Goal: Register for event/course: Sign up to attend an event or enroll in a course

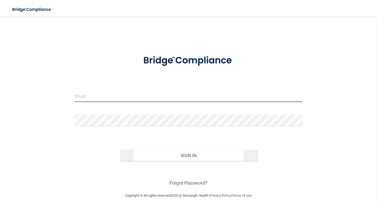
type input "[EMAIL_ADDRESS][DOMAIN_NAME]"
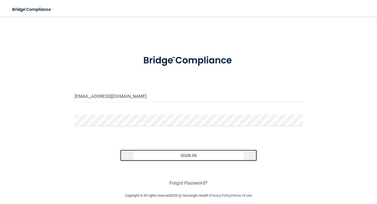
click at [191, 157] on button "Sign In" at bounding box center [188, 156] width 137 height 12
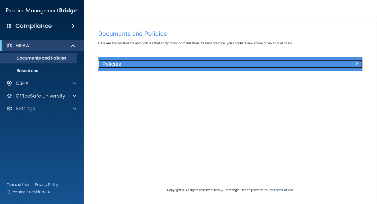
click at [114, 67] on h5 "Policies" at bounding box center [198, 64] width 190 height 6
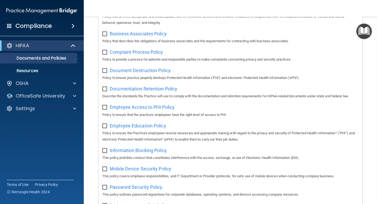
scroll to position [332, 0]
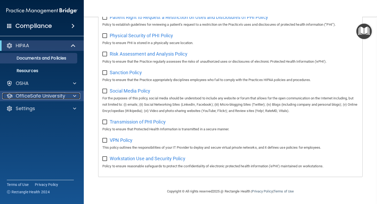
click at [29, 96] on p "OfficeSafe University" at bounding box center [41, 96] width 50 height 6
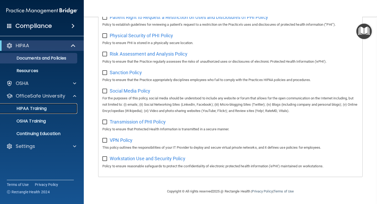
click at [37, 108] on p "HIPAA Training" at bounding box center [24, 108] width 43 height 5
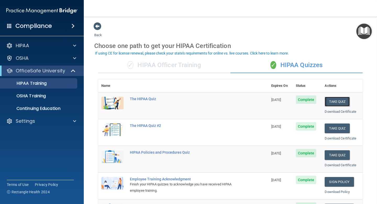
click at [336, 101] on button "Take Quiz" at bounding box center [337, 102] width 25 height 10
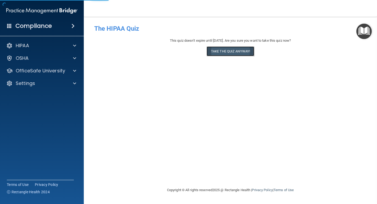
click at [225, 51] on button "Take the quiz anyway!" at bounding box center [231, 51] width 48 height 10
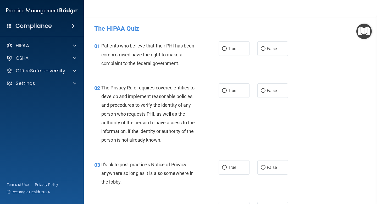
click at [225, 51] on label "True" at bounding box center [234, 48] width 31 height 14
click at [225, 51] on input "True" at bounding box center [224, 49] width 5 height 4
radio input "true"
click at [225, 92] on input "True" at bounding box center [224, 91] width 5 height 4
radio input "true"
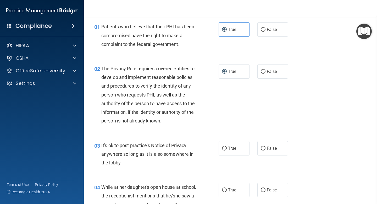
scroll to position [22, 0]
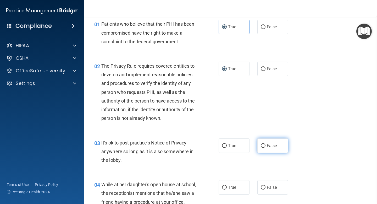
click at [262, 146] on input "False" at bounding box center [263, 146] width 5 height 4
radio input "true"
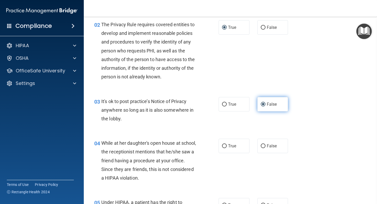
scroll to position [65, 0]
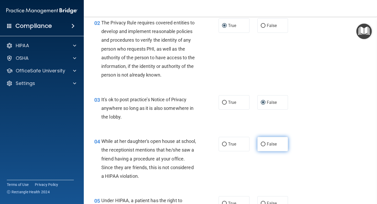
click at [263, 146] on input "False" at bounding box center [263, 144] width 5 height 4
radio input "true"
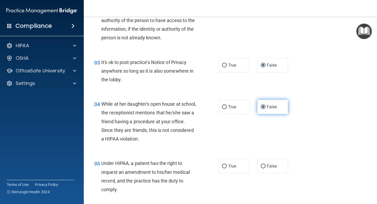
scroll to position [115, 0]
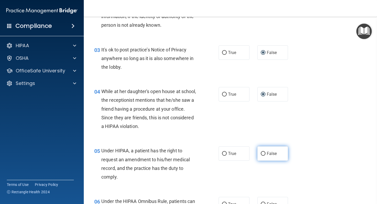
click at [262, 154] on input "False" at bounding box center [263, 154] width 5 height 4
radio input "true"
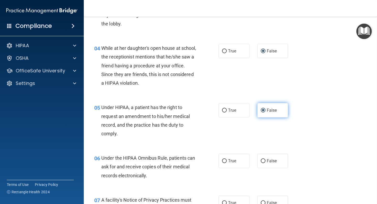
scroll to position [159, 0]
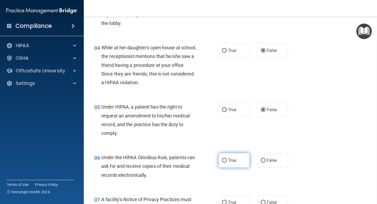
click at [229, 162] on span "True" at bounding box center [232, 160] width 8 height 5
click at [227, 162] on input "True" at bounding box center [224, 161] width 5 height 4
radio input "true"
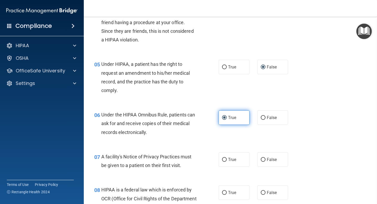
scroll to position [204, 0]
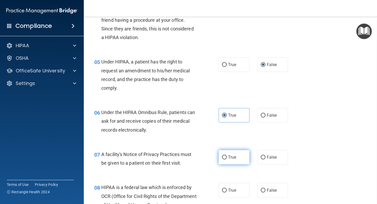
click at [228, 153] on label "True" at bounding box center [234, 157] width 31 height 14
click at [227, 155] on input "True" at bounding box center [224, 157] width 5 height 4
radio input "true"
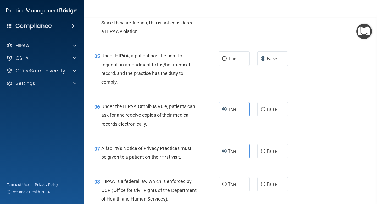
scroll to position [242, 0]
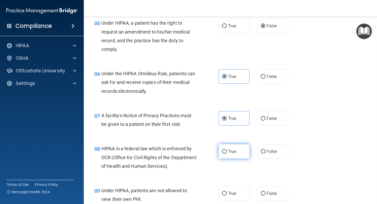
click at [228, 155] on label "True" at bounding box center [234, 151] width 31 height 14
click at [227, 154] on input "True" at bounding box center [224, 152] width 5 height 4
radio input "true"
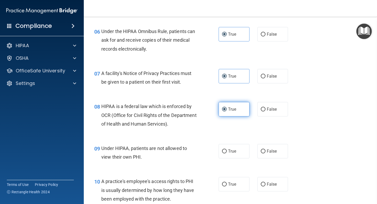
scroll to position [287, 0]
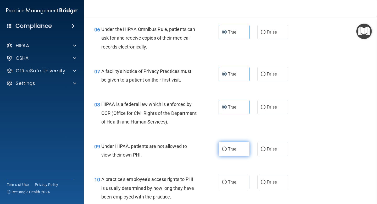
click at [228, 151] on label "True" at bounding box center [234, 149] width 31 height 14
click at [227, 151] on input "True" at bounding box center [224, 149] width 5 height 4
radio input "true"
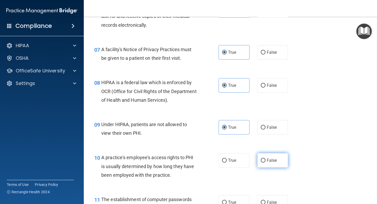
click at [262, 162] on input "False" at bounding box center [263, 161] width 5 height 4
radio input "true"
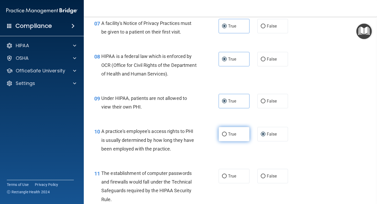
scroll to position [352, 0]
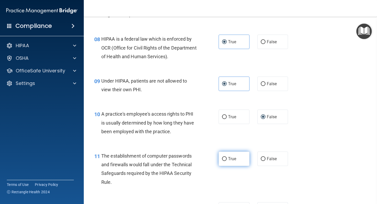
click at [230, 164] on label "True" at bounding box center [234, 159] width 31 height 14
click at [227, 161] on input "True" at bounding box center [224, 159] width 5 height 4
radio input "true"
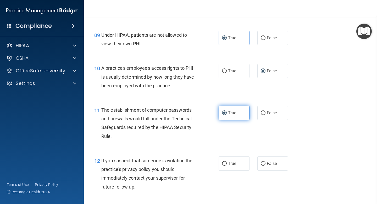
click at [230, 164] on span "True" at bounding box center [232, 163] width 8 height 5
click at [227, 164] on input "True" at bounding box center [224, 164] width 5 height 4
radio input "true"
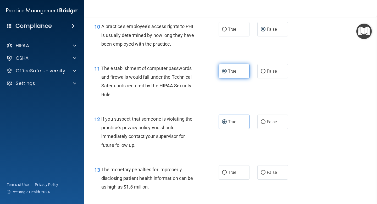
scroll to position [441, 0]
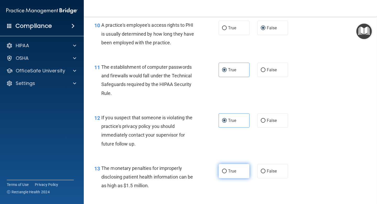
click at [227, 170] on label "True" at bounding box center [234, 171] width 31 height 14
click at [227, 170] on input "True" at bounding box center [224, 171] width 5 height 4
radio input "true"
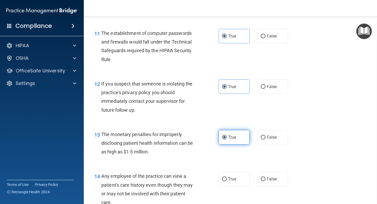
scroll to position [476, 0]
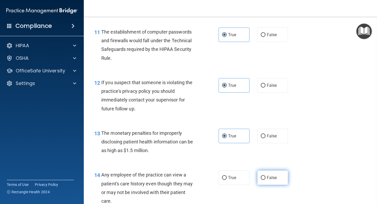
click at [271, 179] on span "False" at bounding box center [272, 177] width 10 height 5
click at [266, 179] on input "False" at bounding box center [263, 178] width 5 height 4
radio input "true"
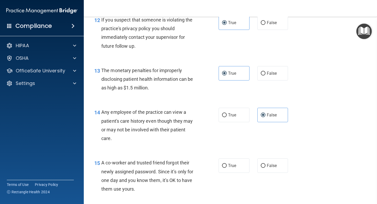
scroll to position [539, 0]
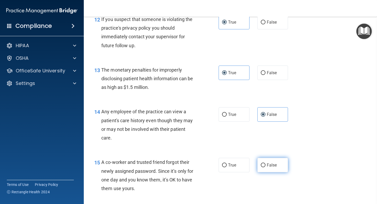
click at [271, 167] on span "False" at bounding box center [272, 165] width 10 height 5
click at [266, 167] on input "False" at bounding box center [263, 165] width 5 height 4
radio input "true"
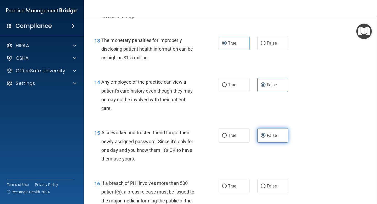
scroll to position [586, 0]
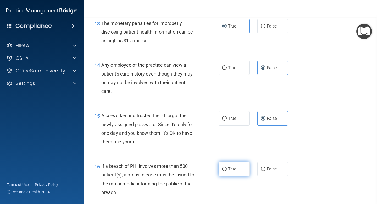
click at [235, 168] on span "True" at bounding box center [232, 168] width 8 height 5
click at [227, 168] on input "True" at bounding box center [224, 169] width 5 height 4
radio input "true"
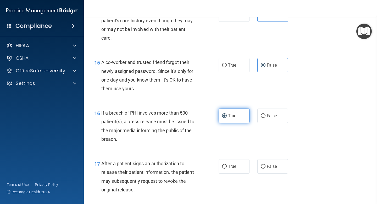
click at [235, 168] on span "True" at bounding box center [232, 166] width 8 height 5
click at [227, 168] on input "True" at bounding box center [224, 167] width 5 height 4
radio input "true"
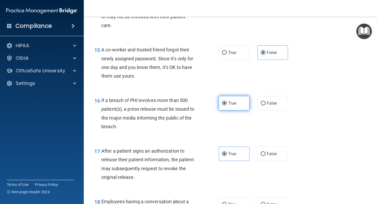
scroll to position [683, 0]
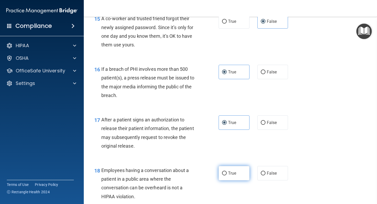
click at [233, 172] on span "True" at bounding box center [232, 173] width 8 height 5
click at [227, 172] on input "True" at bounding box center [224, 173] width 5 height 4
radio input "true"
click at [263, 177] on label "False" at bounding box center [273, 173] width 31 height 14
click at [263, 175] on input "False" at bounding box center [263, 173] width 5 height 4
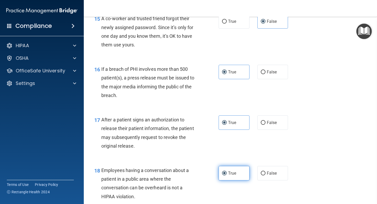
radio input "true"
radio input "false"
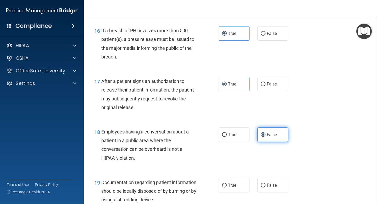
scroll to position [726, 0]
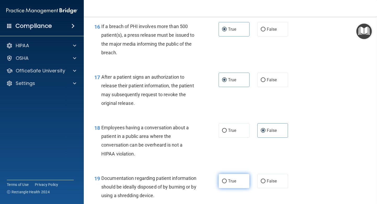
click at [245, 180] on label "True" at bounding box center [234, 181] width 31 height 14
click at [227, 180] on input "True" at bounding box center [224, 181] width 5 height 4
radio input "true"
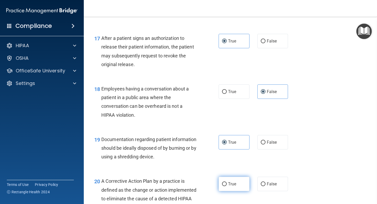
click at [239, 183] on label "True" at bounding box center [234, 184] width 31 height 14
click at [227, 183] on input "True" at bounding box center [224, 184] width 5 height 4
radio input "true"
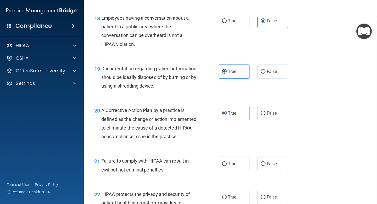
scroll to position [836, 0]
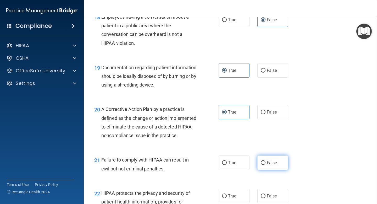
click at [266, 170] on label "False" at bounding box center [273, 162] width 31 height 14
click at [266, 165] on input "False" at bounding box center [263, 163] width 5 height 4
radio input "true"
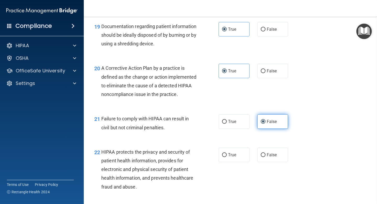
scroll to position [908, 0]
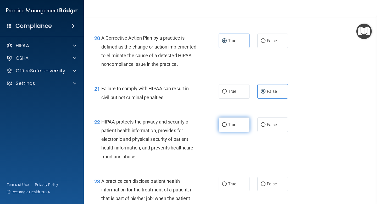
click at [238, 132] on label "True" at bounding box center [234, 124] width 31 height 14
click at [227, 127] on input "True" at bounding box center [224, 125] width 5 height 4
radio input "true"
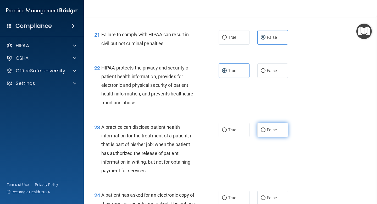
click at [268, 137] on label "False" at bounding box center [273, 130] width 31 height 14
click at [266, 132] on input "False" at bounding box center [263, 130] width 5 height 4
radio input "true"
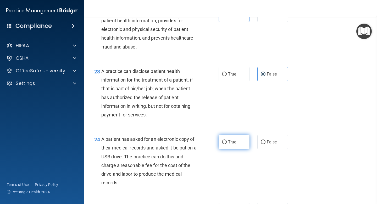
click at [242, 149] on label "True" at bounding box center [234, 142] width 31 height 14
click at [227, 144] on input "True" at bounding box center [224, 142] width 5 height 4
radio input "true"
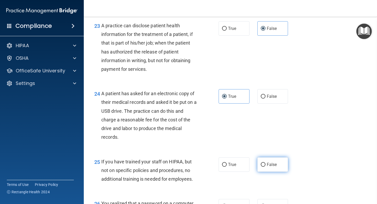
click at [267, 167] on span "False" at bounding box center [272, 164] width 10 height 5
click at [266, 167] on input "False" at bounding box center [263, 165] width 5 height 4
radio input "true"
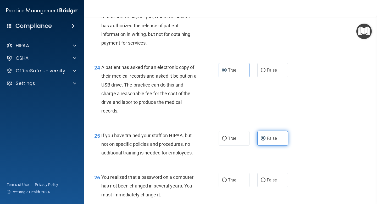
scroll to position [1111, 0]
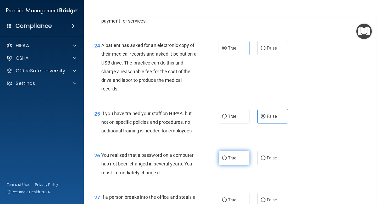
click at [236, 165] on label "True" at bounding box center [234, 158] width 31 height 14
click at [227, 160] on input "True" at bounding box center [224, 158] width 5 height 4
radio input "true"
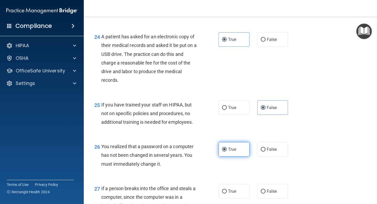
scroll to position [1159, 0]
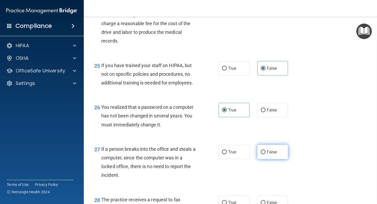
click at [263, 159] on label "False" at bounding box center [273, 152] width 31 height 14
click at [263, 154] on input "False" at bounding box center [263, 152] width 5 height 4
radio input "true"
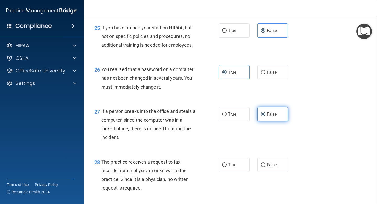
scroll to position [1203, 0]
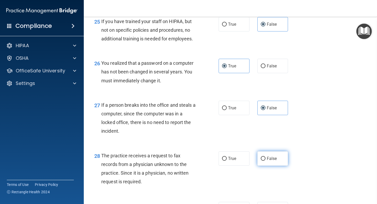
click at [263, 161] on input "False" at bounding box center [263, 159] width 5 height 4
radio input "true"
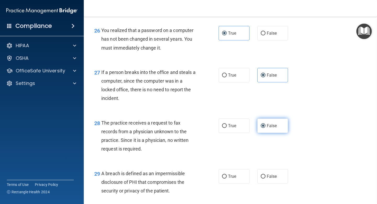
scroll to position [1243, 0]
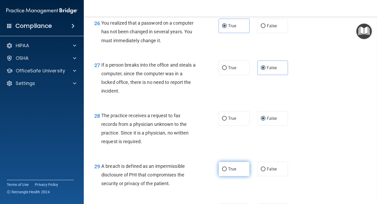
click at [233, 171] on span "True" at bounding box center [232, 168] width 8 height 5
click at [227, 171] on input "True" at bounding box center [224, 169] width 5 height 4
radio input "true"
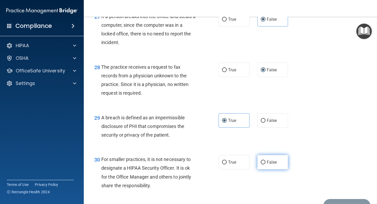
click at [265, 164] on input "False" at bounding box center [263, 162] width 5 height 4
radio input "true"
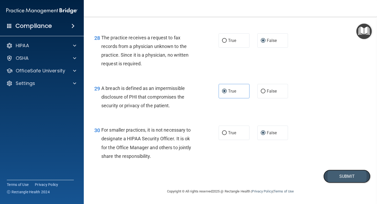
click at [337, 178] on button "Submit" at bounding box center [347, 176] width 47 height 13
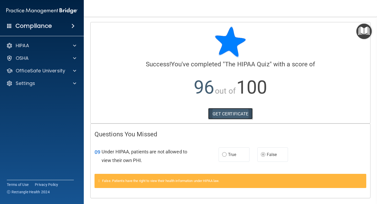
click at [241, 114] on link "GET CERTIFICATE" at bounding box center [230, 114] width 45 height 12
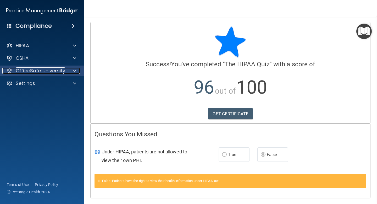
click at [54, 72] on p "OfficeSafe University" at bounding box center [41, 71] width 50 height 6
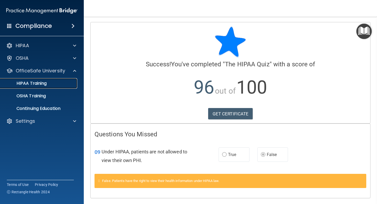
click at [40, 84] on p "HIPAA Training" at bounding box center [24, 83] width 43 height 5
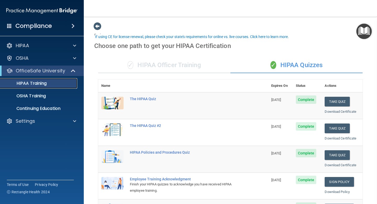
scroll to position [17, 0]
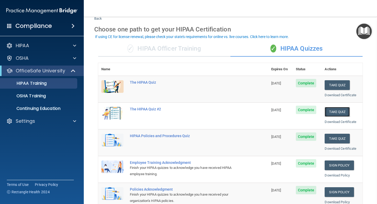
click at [332, 110] on button "Take Quiz" at bounding box center [337, 112] width 25 height 10
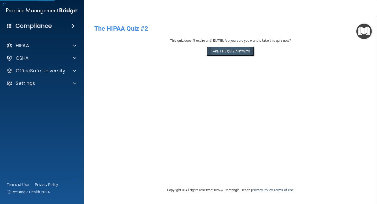
click at [239, 53] on button "Take the quiz anyway!" at bounding box center [231, 51] width 48 height 10
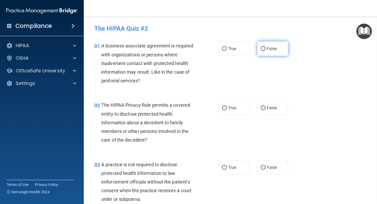
click at [275, 53] on label "False" at bounding box center [273, 48] width 31 height 14
click at [266, 51] on input "False" at bounding box center [263, 49] width 5 height 4
radio input "true"
click at [228, 110] on span "True" at bounding box center [232, 107] width 8 height 5
click at [227, 110] on input "True" at bounding box center [224, 108] width 5 height 4
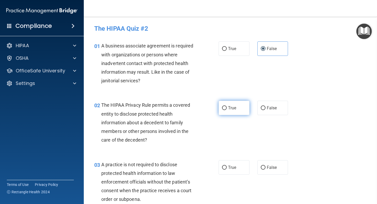
radio input "true"
click at [276, 165] on span "False" at bounding box center [272, 167] width 10 height 5
click at [266, 166] on input "False" at bounding box center [263, 168] width 5 height 4
radio input "true"
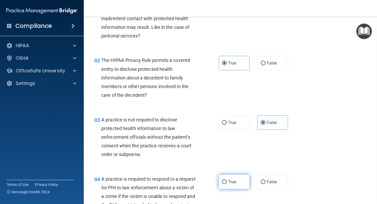
click at [231, 179] on label "True" at bounding box center [234, 182] width 31 height 14
click at [227, 180] on input "True" at bounding box center [224, 182] width 5 height 4
radio input "true"
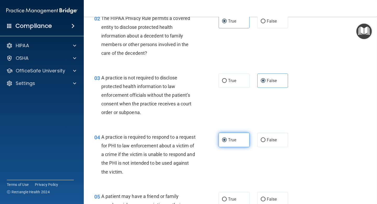
scroll to position [90, 0]
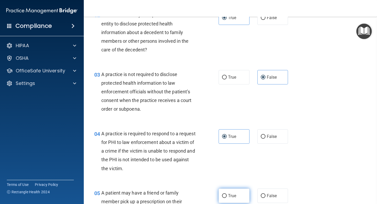
click at [227, 198] on label "True" at bounding box center [234, 195] width 31 height 14
click at [227, 198] on input "True" at bounding box center [224, 196] width 5 height 4
radio input "true"
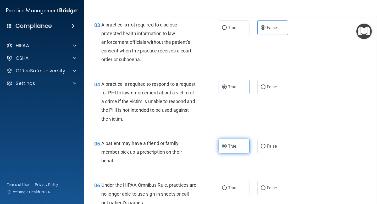
scroll to position [141, 0]
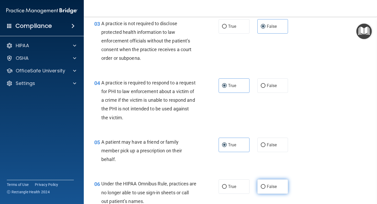
click at [269, 190] on label "False" at bounding box center [273, 186] width 31 height 14
click at [266, 189] on input "False" at bounding box center [263, 187] width 5 height 4
radio input "true"
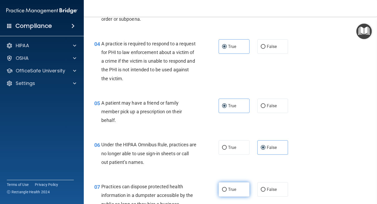
click at [233, 186] on label "True" at bounding box center [234, 189] width 31 height 14
click at [227, 188] on input "True" at bounding box center [224, 190] width 5 height 4
radio input "true"
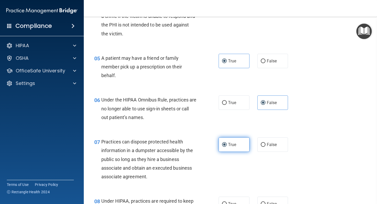
scroll to position [228, 0]
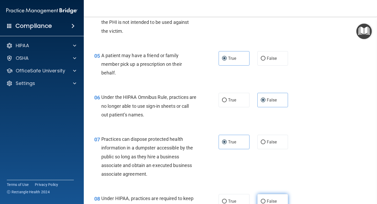
click at [270, 200] on span "False" at bounding box center [272, 201] width 10 height 5
click at [266, 200] on input "False" at bounding box center [263, 201] width 5 height 4
radio input "true"
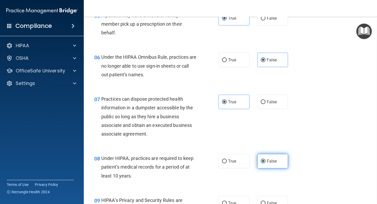
scroll to position [268, 0]
click at [268, 200] on span "False" at bounding box center [272, 202] width 10 height 5
click at [266, 201] on input "False" at bounding box center [263, 203] width 5 height 4
radio input "true"
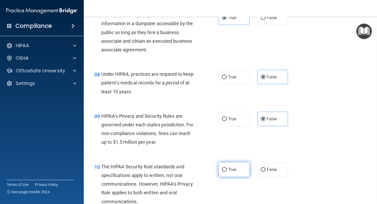
click at [238, 169] on label "True" at bounding box center [234, 169] width 31 height 14
click at [227, 169] on input "True" at bounding box center [224, 170] width 5 height 4
radio input "true"
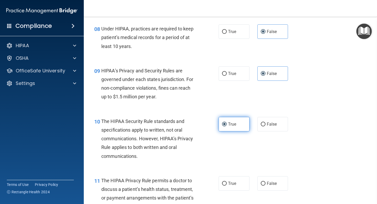
scroll to position [398, 0]
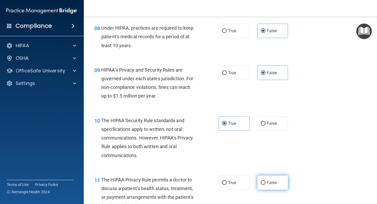
click at [270, 182] on span "False" at bounding box center [272, 182] width 10 height 5
click at [266, 182] on input "False" at bounding box center [263, 183] width 5 height 4
radio input "true"
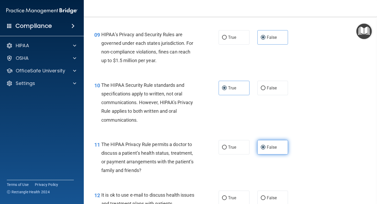
scroll to position [455, 0]
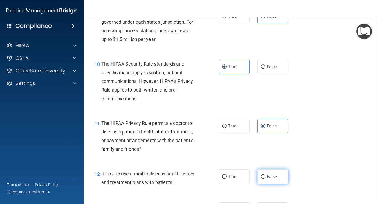
click at [269, 179] on span "False" at bounding box center [272, 176] width 10 height 5
click at [266, 179] on input "False" at bounding box center [263, 177] width 5 height 4
radio input "true"
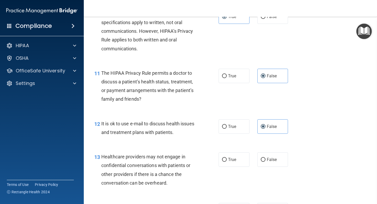
scroll to position [511, 0]
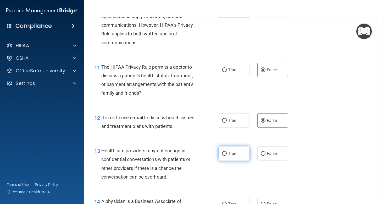
click at [222, 160] on label "True" at bounding box center [234, 153] width 31 height 14
click at [222, 156] on input "True" at bounding box center [224, 154] width 5 height 4
radio input "true"
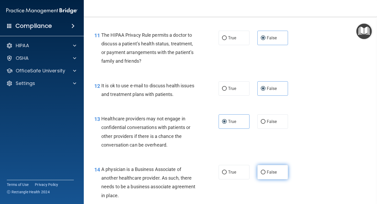
click at [274, 171] on span "False" at bounding box center [272, 172] width 10 height 5
click at [266, 171] on input "False" at bounding box center [263, 172] width 5 height 4
radio input "true"
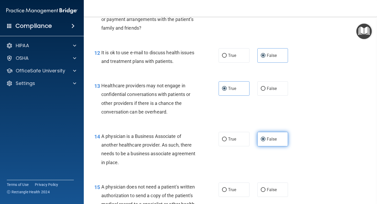
scroll to position [578, 0]
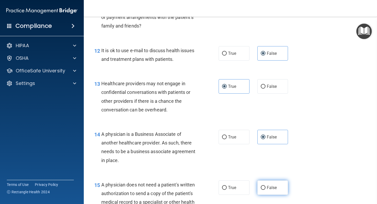
click at [274, 186] on span "False" at bounding box center [272, 187] width 10 height 5
click at [266, 186] on input "False" at bounding box center [263, 188] width 5 height 4
radio input "true"
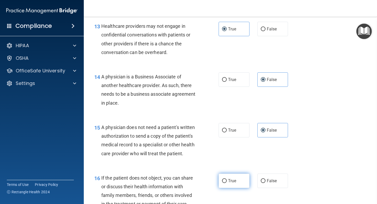
click at [230, 180] on span "True" at bounding box center [232, 180] width 8 height 5
click at [227, 180] on input "True" at bounding box center [224, 181] width 5 height 4
radio input "true"
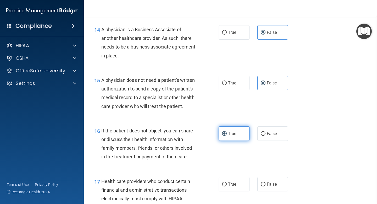
scroll to position [683, 0]
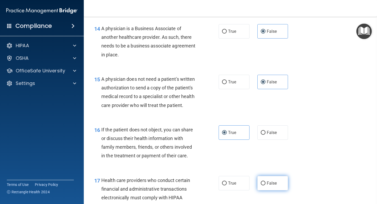
click at [272, 180] on label "False" at bounding box center [273, 183] width 31 height 14
click at [266, 181] on input "False" at bounding box center [263, 183] width 5 height 4
radio input "true"
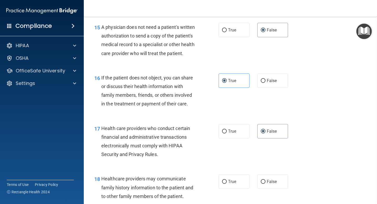
scroll to position [742, 0]
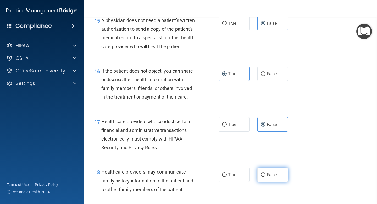
click at [272, 180] on label "False" at bounding box center [273, 175] width 31 height 14
click at [266, 177] on input "False" at bounding box center [263, 175] width 5 height 4
radio input "true"
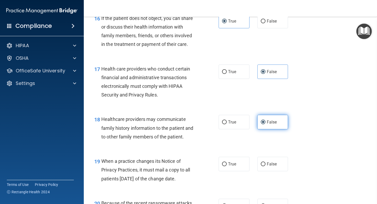
scroll to position [818, 0]
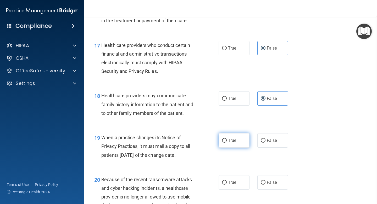
click at [231, 144] on label "True" at bounding box center [234, 140] width 31 height 14
click at [227, 143] on input "True" at bounding box center [224, 141] width 5 height 4
radio input "true"
click at [263, 181] on input "False" at bounding box center [263, 183] width 5 height 4
radio input "true"
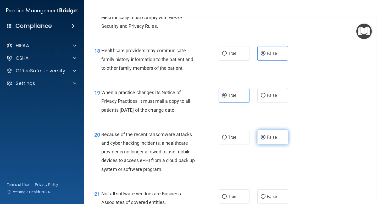
scroll to position [877, 0]
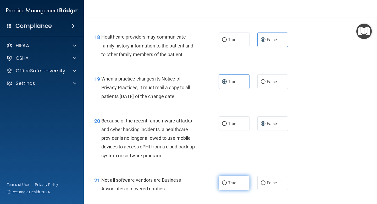
click at [230, 181] on span "True" at bounding box center [232, 182] width 8 height 5
click at [227, 181] on input "True" at bounding box center [224, 183] width 5 height 4
radio input "true"
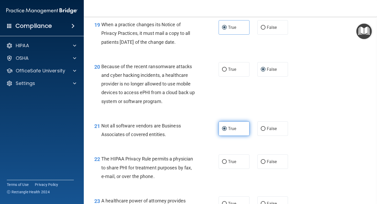
scroll to position [955, 0]
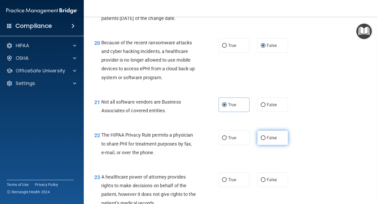
click at [269, 139] on span "False" at bounding box center [272, 137] width 10 height 5
click at [266, 139] on input "False" at bounding box center [263, 138] width 5 height 4
radio input "true"
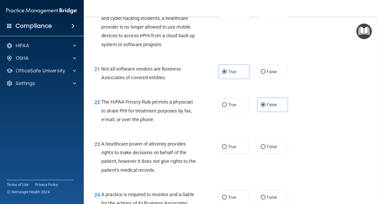
scroll to position [990, 0]
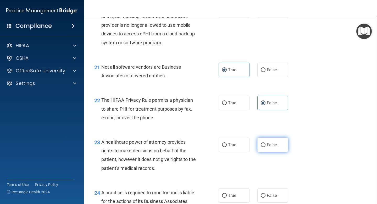
click at [267, 147] on label "False" at bounding box center [273, 145] width 31 height 14
click at [266, 147] on input "False" at bounding box center [263, 145] width 5 height 4
radio input "true"
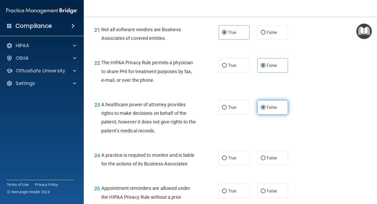
scroll to position [1039, 0]
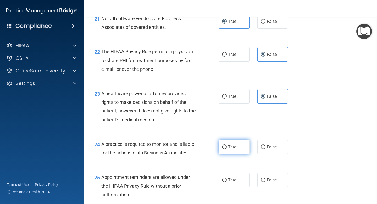
click at [234, 150] on label "True" at bounding box center [234, 147] width 31 height 14
click at [227, 149] on input "True" at bounding box center [224, 147] width 5 height 4
radio input "true"
click at [232, 177] on label "True" at bounding box center [234, 180] width 31 height 14
click at [227, 178] on input "True" at bounding box center [224, 180] width 5 height 4
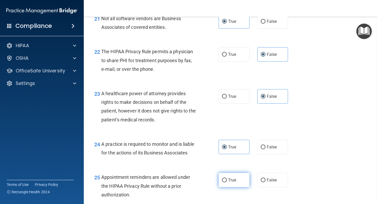
radio input "true"
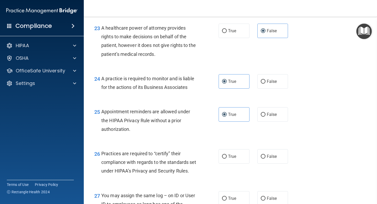
scroll to position [1105, 0]
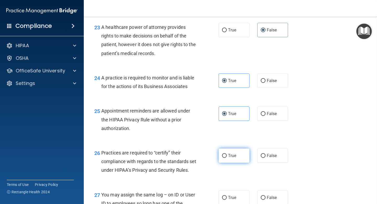
click at [231, 157] on span "True" at bounding box center [232, 155] width 8 height 5
click at [227, 157] on input "True" at bounding box center [224, 156] width 5 height 4
radio input "true"
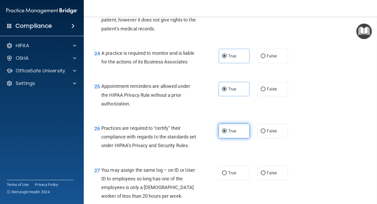
scroll to position [1130, 0]
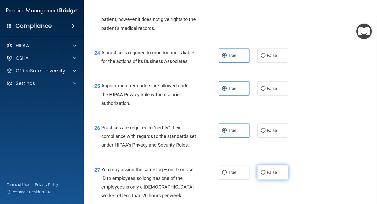
click at [275, 180] on label "False" at bounding box center [273, 172] width 31 height 14
click at [266, 175] on input "False" at bounding box center [263, 173] width 5 height 4
radio input "true"
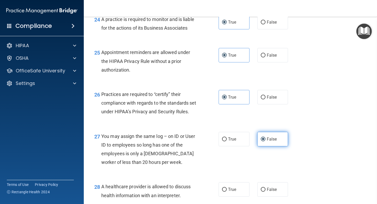
scroll to position [1165, 0]
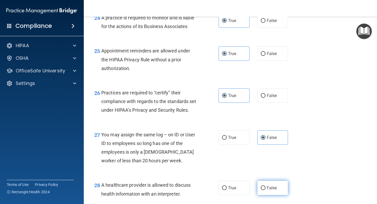
click at [267, 195] on label "False" at bounding box center [273, 188] width 31 height 14
click at [266, 190] on input "False" at bounding box center [263, 188] width 5 height 4
radio input "true"
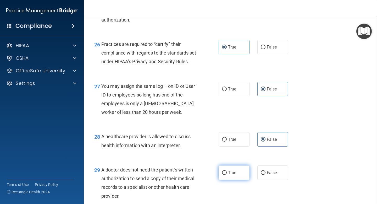
click at [240, 180] on label "True" at bounding box center [234, 172] width 31 height 14
click at [227, 175] on input "True" at bounding box center [224, 173] width 5 height 4
radio input "true"
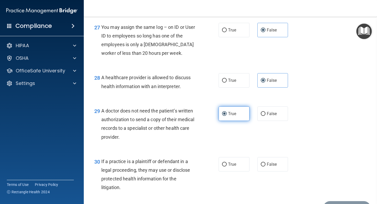
scroll to position [1288, 0]
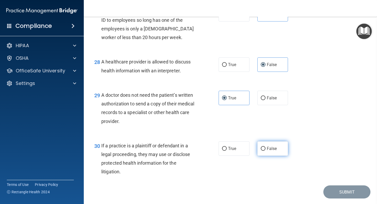
click at [272, 151] on span "False" at bounding box center [272, 148] width 10 height 5
click at [266, 151] on input "False" at bounding box center [263, 149] width 5 height 4
radio input "true"
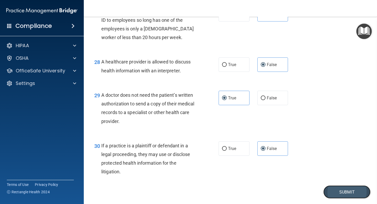
click at [347, 199] on button "Submit" at bounding box center [347, 191] width 47 height 13
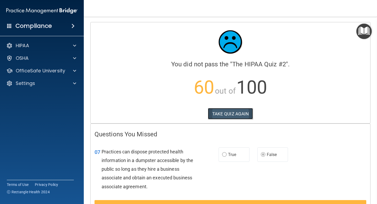
click at [226, 114] on button "TAKE QUIZ AGAIN" at bounding box center [230, 114] width 45 height 12
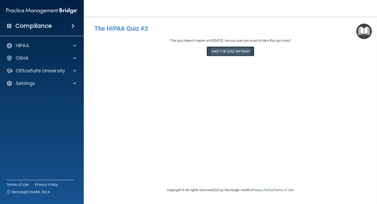
click at [235, 49] on button "Take the quiz anyway!" at bounding box center [231, 51] width 48 height 10
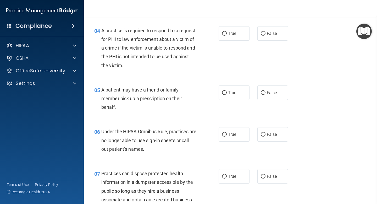
scroll to position [196, 0]
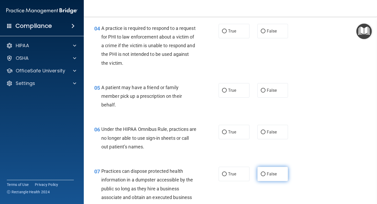
click at [264, 176] on input "False" at bounding box center [263, 174] width 5 height 4
radio input "true"
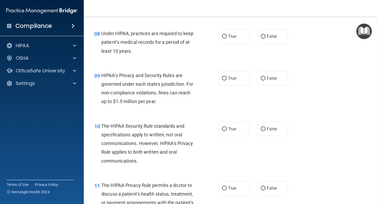
scroll to position [394, 0]
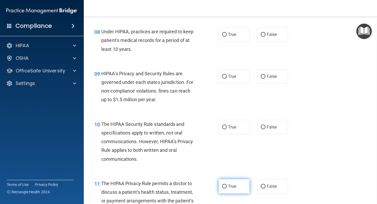
click at [236, 190] on label "True" at bounding box center [234, 186] width 31 height 14
click at [227, 188] on input "True" at bounding box center [224, 187] width 5 height 4
radio input "true"
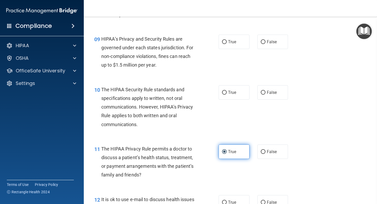
scroll to position [441, 0]
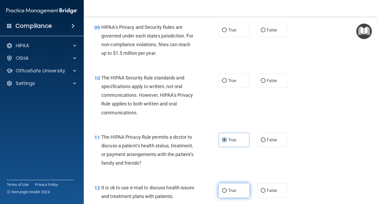
click at [234, 191] on span "True" at bounding box center [232, 190] width 8 height 5
click at [227, 191] on input "True" at bounding box center [224, 191] width 5 height 4
radio input "true"
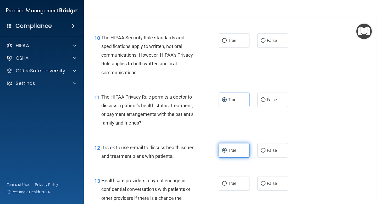
scroll to position [492, 0]
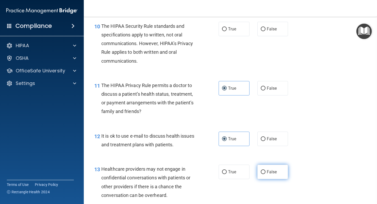
click at [271, 172] on span "False" at bounding box center [272, 171] width 10 height 5
click at [266, 172] on input "False" at bounding box center [263, 172] width 5 height 4
radio input "true"
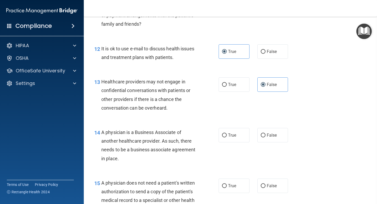
scroll to position [586, 0]
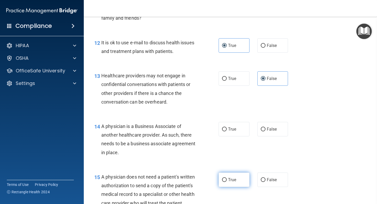
click at [236, 175] on label "True" at bounding box center [234, 179] width 31 height 14
click at [227, 178] on input "True" at bounding box center [224, 180] width 5 height 4
radio input "true"
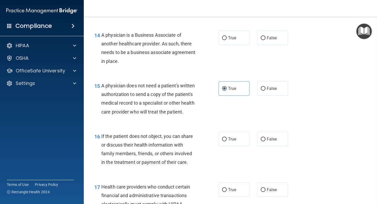
scroll to position [680, 0]
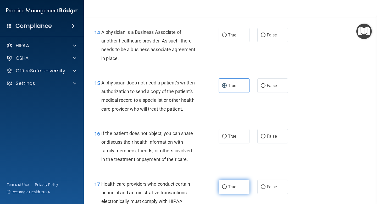
click at [234, 185] on span "True" at bounding box center [232, 186] width 8 height 5
click at [227, 185] on input "True" at bounding box center [224, 187] width 5 height 4
radio input "true"
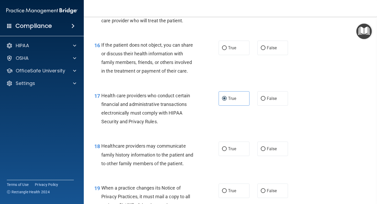
scroll to position [768, 0]
click at [269, 189] on span "False" at bounding box center [272, 190] width 10 height 5
click at [266, 189] on input "False" at bounding box center [263, 191] width 5 height 4
radio input "true"
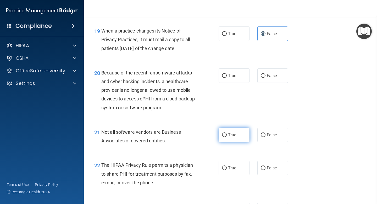
scroll to position [925, 0]
click at [231, 166] on span "True" at bounding box center [232, 167] width 8 height 5
click at [227, 166] on input "True" at bounding box center [224, 168] width 5 height 4
radio input "true"
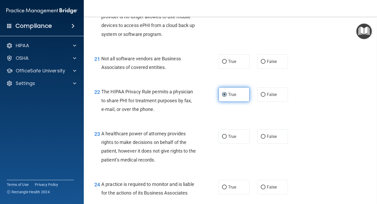
scroll to position [1000, 0]
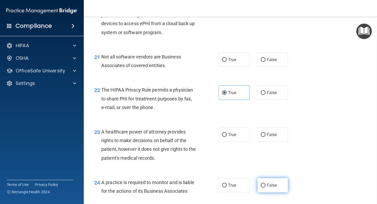
click at [267, 185] on span "False" at bounding box center [272, 185] width 10 height 5
click at [266, 185] on input "False" at bounding box center [263, 186] width 5 height 4
radio input "true"
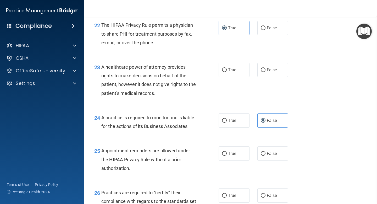
scroll to position [1066, 0]
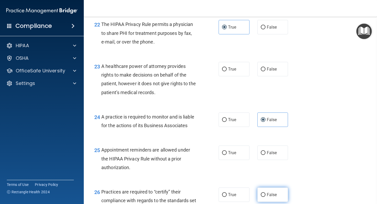
click at [267, 192] on label "False" at bounding box center [273, 194] width 31 height 14
click at [266, 193] on input "False" at bounding box center [263, 195] width 5 height 4
radio input "true"
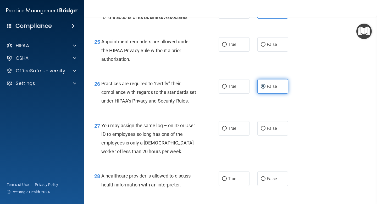
scroll to position [1175, 0]
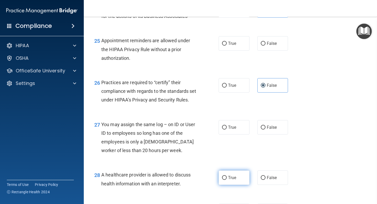
click at [238, 185] on label "True" at bounding box center [234, 177] width 31 height 14
click at [227, 180] on input "True" at bounding box center [224, 178] width 5 height 4
radio input "true"
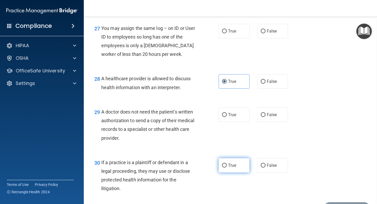
click at [235, 168] on span "True" at bounding box center [232, 165] width 8 height 5
click at [227, 168] on input "True" at bounding box center [224, 166] width 5 height 4
radio input "true"
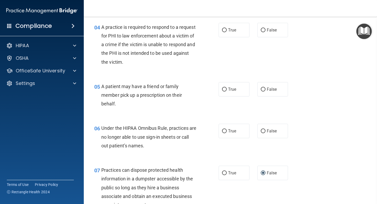
scroll to position [0, 0]
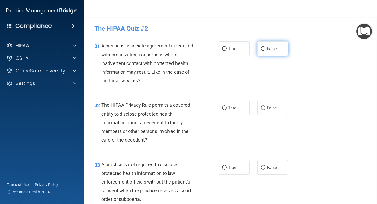
click at [272, 50] on span "False" at bounding box center [272, 48] width 10 height 5
click at [266, 50] on input "False" at bounding box center [263, 49] width 5 height 4
radio input "true"
click at [237, 105] on label "True" at bounding box center [234, 108] width 31 height 14
click at [227, 106] on input "True" at bounding box center [224, 108] width 5 height 4
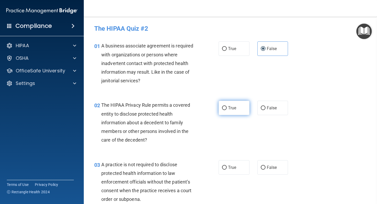
radio input "true"
click at [268, 168] on span "False" at bounding box center [272, 167] width 10 height 5
click at [266, 168] on input "False" at bounding box center [263, 168] width 5 height 4
radio input "true"
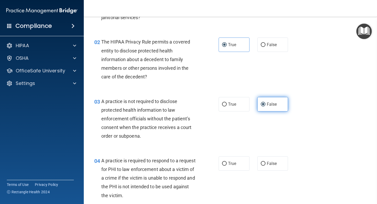
scroll to position [64, 0]
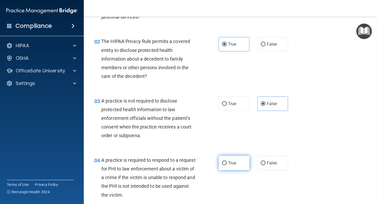
click at [240, 163] on label "True" at bounding box center [234, 163] width 31 height 14
click at [227, 163] on input "True" at bounding box center [224, 163] width 5 height 4
radio input "true"
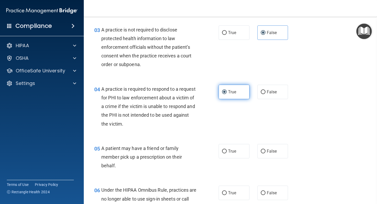
scroll to position [137, 0]
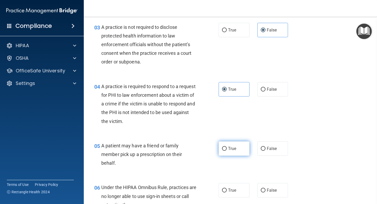
click at [236, 152] on label "True" at bounding box center [234, 148] width 31 height 14
click at [227, 151] on input "True" at bounding box center [224, 149] width 5 height 4
radio input "true"
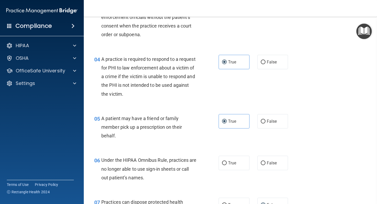
scroll to position [182, 0]
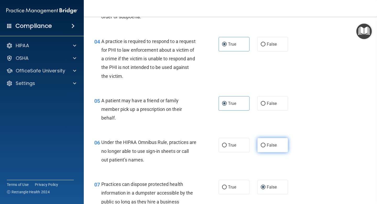
click at [271, 149] on label "False" at bounding box center [273, 145] width 31 height 14
click at [266, 147] on input "False" at bounding box center [263, 145] width 5 height 4
radio input "true"
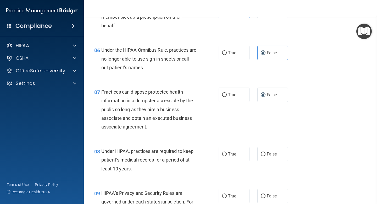
scroll to position [275, 0]
click at [269, 152] on span "False" at bounding box center [272, 153] width 10 height 5
click at [266, 152] on input "False" at bounding box center [263, 154] width 5 height 4
radio input "true"
click at [267, 194] on span "False" at bounding box center [272, 195] width 10 height 5
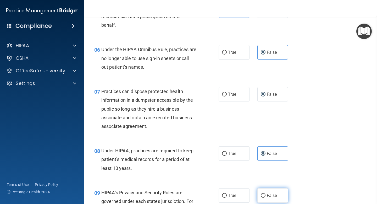
click at [266, 194] on input "False" at bounding box center [263, 196] width 5 height 4
radio input "true"
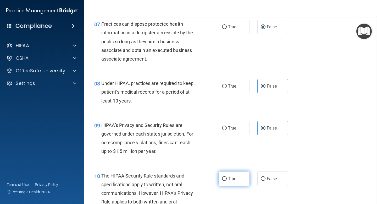
scroll to position [348, 0]
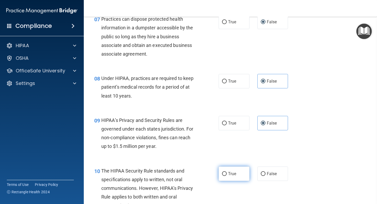
click at [232, 174] on span "True" at bounding box center [232, 173] width 8 height 5
click at [227, 174] on input "True" at bounding box center [224, 174] width 5 height 4
radio input "true"
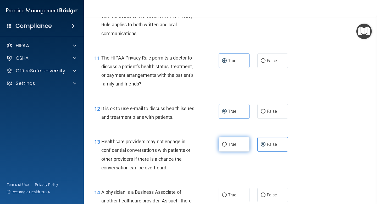
scroll to position [523, 0]
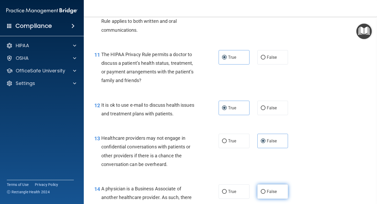
click at [266, 191] on label "False" at bounding box center [273, 191] width 31 height 14
click at [266, 191] on input "False" at bounding box center [263, 192] width 5 height 4
radio input "true"
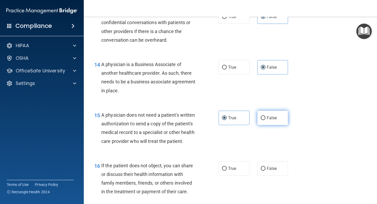
scroll to position [647, 0]
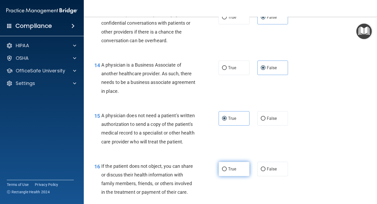
click at [238, 168] on label "True" at bounding box center [234, 169] width 31 height 14
click at [227, 168] on input "True" at bounding box center [224, 169] width 5 height 4
radio input "true"
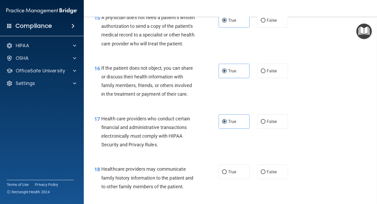
scroll to position [748, 0]
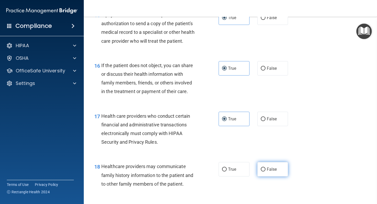
click at [266, 170] on label "False" at bounding box center [273, 169] width 31 height 14
click at [266, 170] on input "False" at bounding box center [263, 170] width 5 height 4
radio input "true"
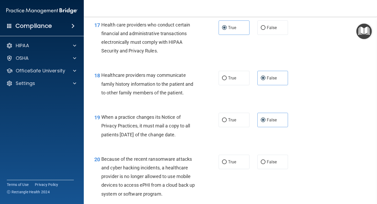
scroll to position [840, 0]
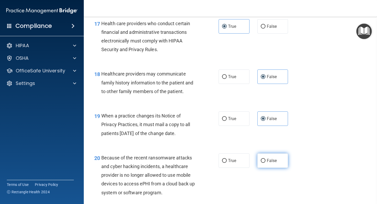
click at [270, 165] on label "False" at bounding box center [273, 160] width 31 height 14
click at [266, 163] on input "False" at bounding box center [263, 161] width 5 height 4
radio input "true"
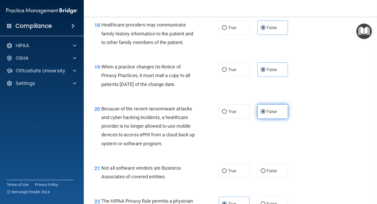
scroll to position [896, 0]
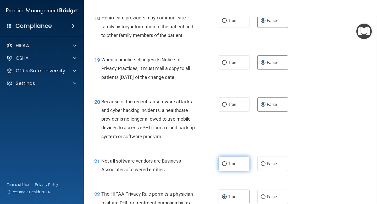
click at [238, 165] on label "True" at bounding box center [234, 164] width 31 height 14
click at [227, 165] on input "True" at bounding box center [224, 164] width 5 height 4
radio input "true"
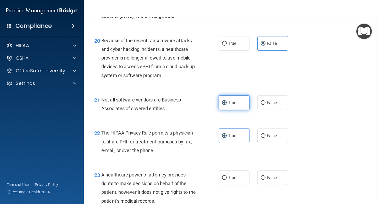
scroll to position [966, 0]
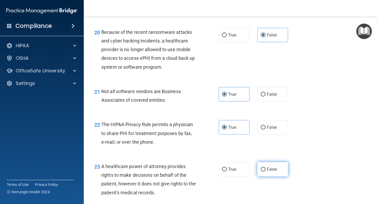
click at [265, 169] on input "False" at bounding box center [263, 170] width 5 height 4
radio input "true"
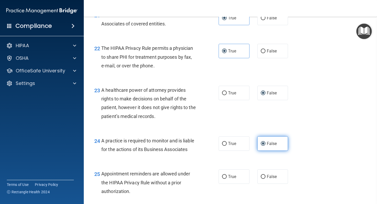
scroll to position [1044, 0]
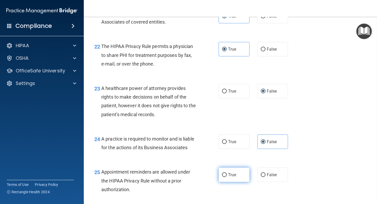
click at [231, 176] on span "True" at bounding box center [232, 174] width 8 height 5
click at [227, 176] on input "True" at bounding box center [224, 175] width 5 height 4
radio input "true"
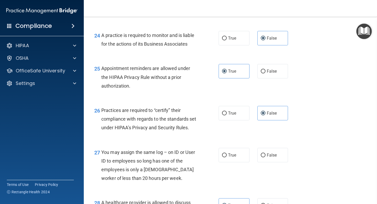
scroll to position [1152, 0]
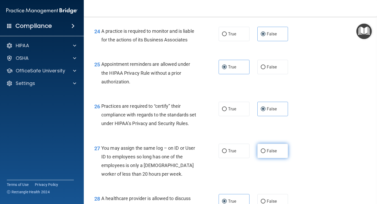
click at [267, 158] on label "False" at bounding box center [273, 151] width 31 height 14
click at [266, 153] on input "False" at bounding box center [263, 151] width 5 height 4
radio input "true"
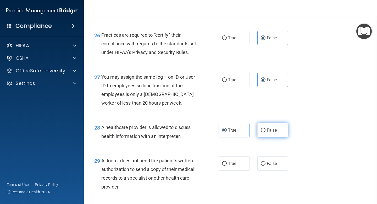
scroll to position [1223, 0]
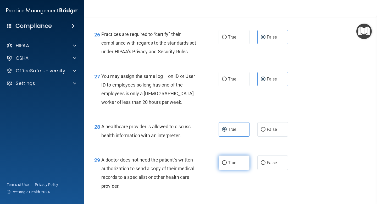
click at [242, 170] on label "True" at bounding box center [234, 162] width 31 height 14
click at [227, 165] on input "True" at bounding box center [224, 163] width 5 height 4
radio input "true"
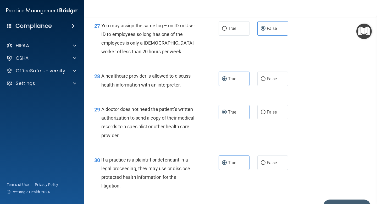
scroll to position [1313, 0]
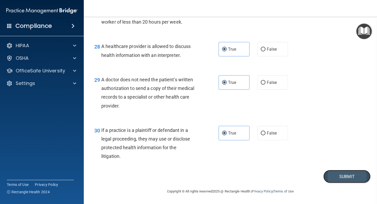
click at [345, 179] on button "Submit" at bounding box center [347, 176] width 47 height 13
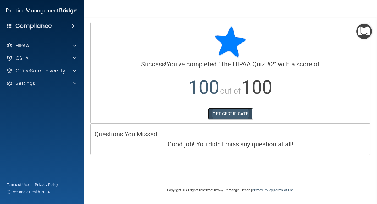
click at [247, 116] on link "GET CERTIFICATE" at bounding box center [230, 114] width 45 height 12
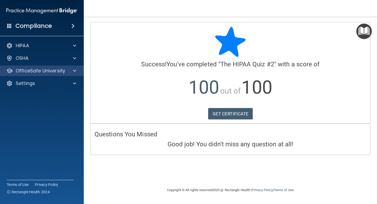
click at [31, 74] on div "OfficeSafe University" at bounding box center [42, 71] width 84 height 10
click at [46, 68] on p "OfficeSafe University" at bounding box center [41, 71] width 50 height 6
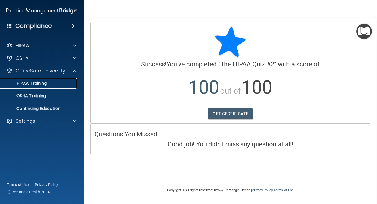
click at [36, 85] on p "HIPAA Training" at bounding box center [24, 83] width 43 height 5
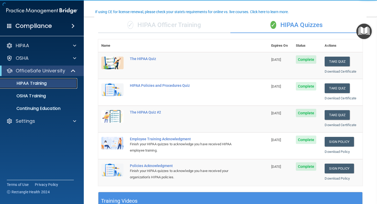
scroll to position [41, 0]
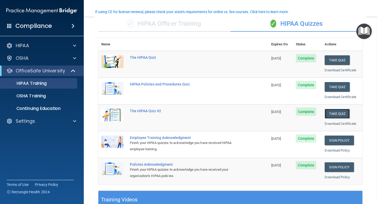
click at [330, 111] on button "Take Quiz" at bounding box center [337, 114] width 25 height 10
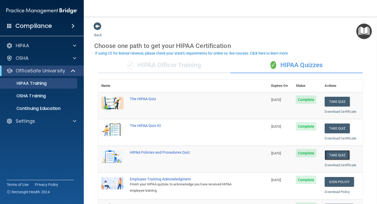
click at [335, 154] on button "Take Quiz" at bounding box center [337, 155] width 25 height 10
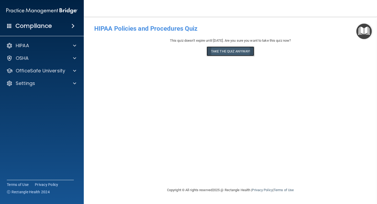
click at [235, 53] on button "Take the quiz anyway!" at bounding box center [231, 51] width 48 height 10
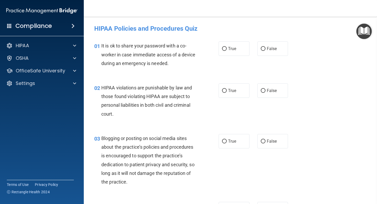
click at [235, 53] on label "True" at bounding box center [234, 48] width 31 height 14
click at [227, 51] on input "True" at bounding box center [224, 49] width 5 height 4
radio input "true"
click at [227, 91] on label "True" at bounding box center [234, 90] width 31 height 14
click at [227, 91] on input "True" at bounding box center [224, 91] width 5 height 4
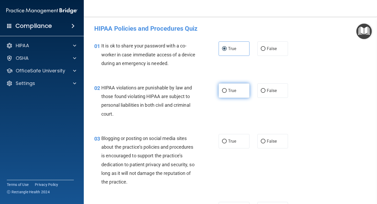
radio input "true"
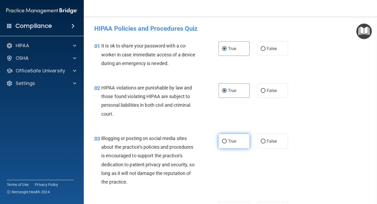
click at [222, 144] on label "True" at bounding box center [234, 141] width 31 height 14
click at [222, 143] on input "True" at bounding box center [224, 141] width 5 height 4
radio input "true"
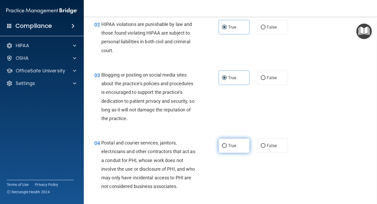
click at [224, 144] on input "True" at bounding box center [224, 146] width 5 height 4
radio input "true"
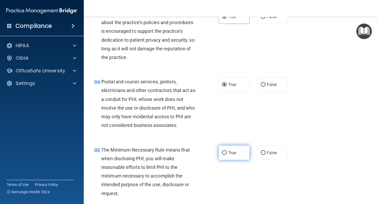
click at [226, 149] on label "True" at bounding box center [234, 152] width 31 height 14
click at [226, 151] on input "True" at bounding box center [224, 153] width 5 height 4
radio input "true"
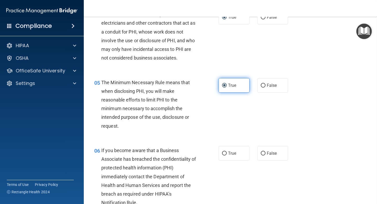
click at [226, 149] on label "True" at bounding box center [234, 153] width 31 height 14
click at [226, 152] on input "True" at bounding box center [224, 154] width 5 height 4
radio input "true"
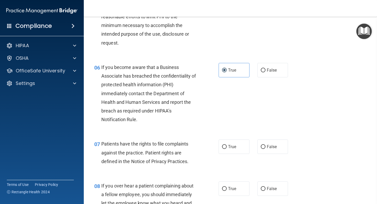
click at [226, 149] on label "True" at bounding box center [234, 146] width 31 height 14
click at [226, 149] on input "True" at bounding box center [224, 147] width 5 height 4
radio input "true"
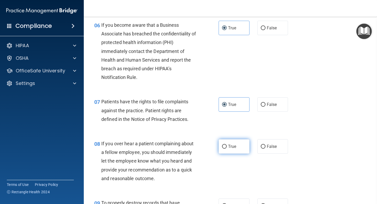
click at [226, 144] on label "True" at bounding box center [234, 146] width 31 height 14
click at [226, 145] on input "True" at bounding box center [224, 147] width 5 height 4
radio input "true"
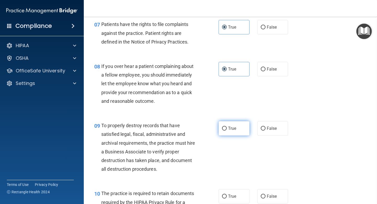
click at [230, 132] on label "True" at bounding box center [234, 128] width 31 height 14
click at [227, 131] on input "True" at bounding box center [224, 129] width 5 height 4
radio input "true"
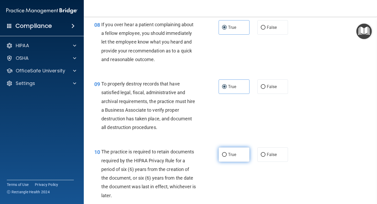
click at [226, 151] on label "True" at bounding box center [234, 154] width 31 height 14
click at [226, 153] on input "True" at bounding box center [224, 155] width 5 height 4
radio input "true"
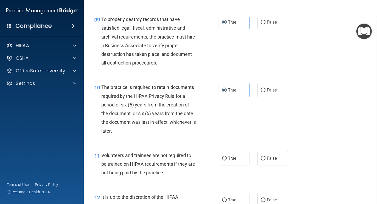
scroll to position [511, 0]
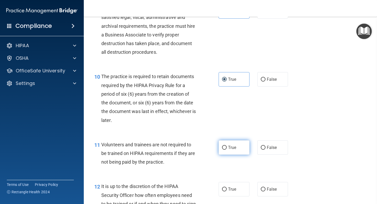
click at [226, 148] on input "True" at bounding box center [224, 148] width 5 height 4
radio input "true"
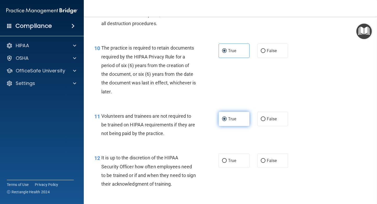
scroll to position [551, 0]
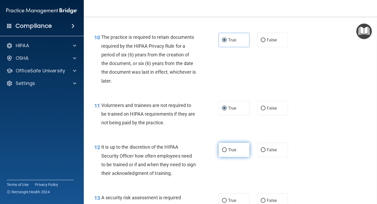
click at [227, 152] on input "True" at bounding box center [224, 150] width 5 height 4
radio input "true"
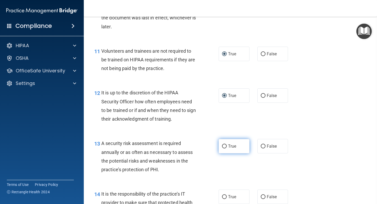
click at [230, 151] on label "True" at bounding box center [234, 146] width 31 height 14
click at [227, 148] on input "True" at bounding box center [224, 146] width 5 height 4
radio input "true"
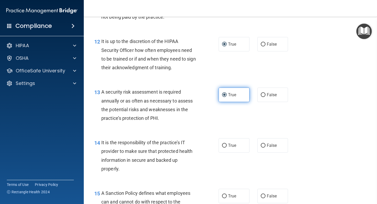
click at [230, 151] on label "True" at bounding box center [234, 145] width 31 height 14
click at [227, 148] on input "True" at bounding box center [224, 146] width 5 height 4
radio input "true"
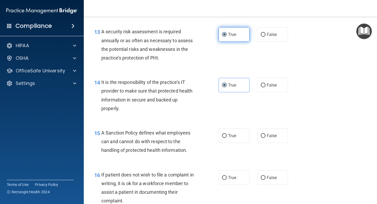
scroll to position [717, 0]
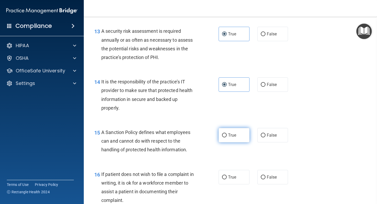
click at [231, 139] on label "True" at bounding box center [234, 135] width 31 height 14
click at [227, 137] on input "True" at bounding box center [224, 135] width 5 height 4
radio input "true"
click at [230, 177] on span "True" at bounding box center [232, 177] width 8 height 5
click at [227, 177] on input "True" at bounding box center [224, 177] width 5 height 4
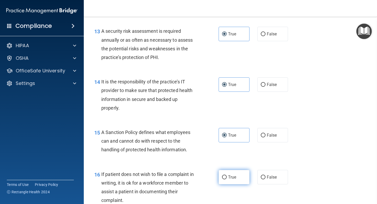
radio input "true"
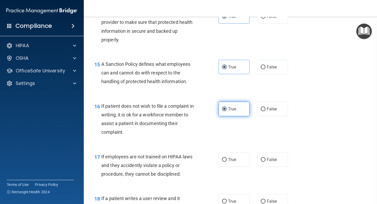
scroll to position [788, 0]
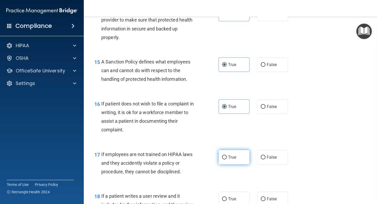
click at [229, 157] on span "True" at bounding box center [232, 157] width 8 height 5
click at [227, 157] on input "True" at bounding box center [224, 157] width 5 height 4
radio input "true"
click at [230, 196] on label "True" at bounding box center [234, 199] width 31 height 14
click at [227, 197] on input "True" at bounding box center [224, 199] width 5 height 4
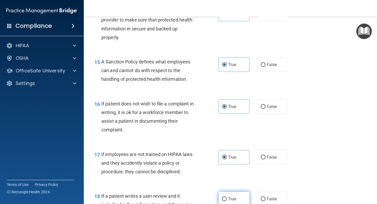
radio input "true"
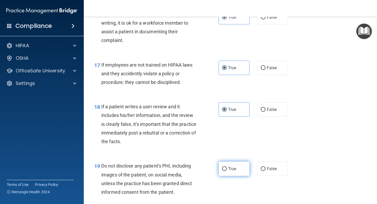
click at [231, 174] on label "True" at bounding box center [234, 168] width 31 height 14
click at [227, 171] on input "True" at bounding box center [224, 169] width 5 height 4
radio input "true"
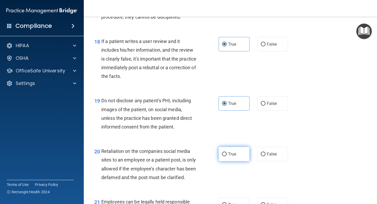
click at [231, 154] on span "True" at bounding box center [232, 154] width 8 height 5
click at [227, 154] on input "True" at bounding box center [224, 154] width 5 height 4
radio input "true"
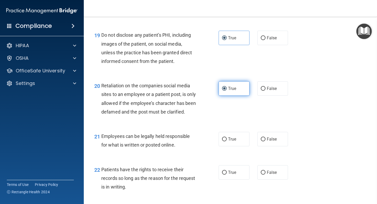
scroll to position [1011, 0]
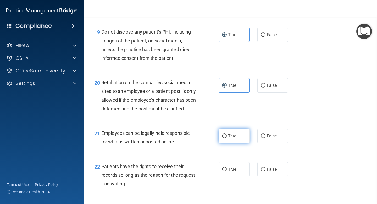
click at [232, 138] on span "True" at bounding box center [232, 135] width 8 height 5
click at [227, 138] on input "True" at bounding box center [224, 136] width 5 height 4
radio input "true"
click at [232, 185] on div "22 Patients have the rights to receive their records so long as the reason for …" at bounding box center [230, 176] width 281 height 42
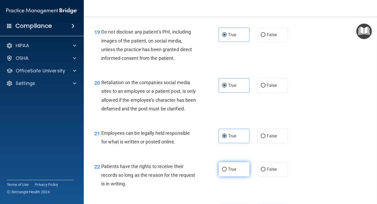
click at [229, 172] on span "True" at bounding box center [232, 169] width 8 height 5
click at [227, 171] on input "True" at bounding box center [224, 170] width 5 height 4
radio input "true"
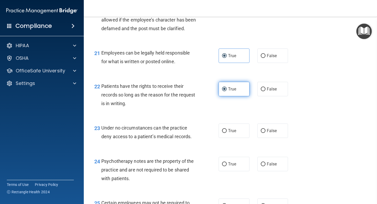
scroll to position [1092, 0]
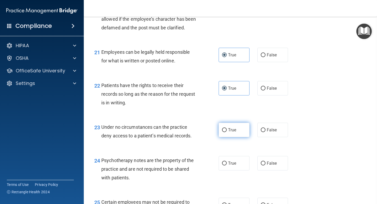
click at [231, 132] on span "True" at bounding box center [232, 129] width 8 height 5
click at [227, 132] on input "True" at bounding box center [224, 130] width 5 height 4
radio input "true"
click at [231, 170] on label "True" at bounding box center [234, 163] width 31 height 14
click at [227, 165] on input "True" at bounding box center [224, 163] width 5 height 4
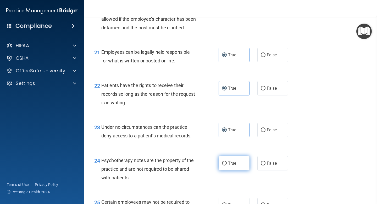
radio input "true"
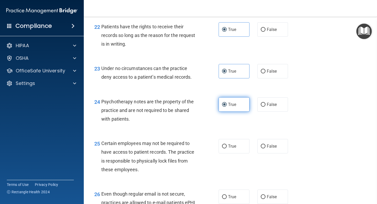
scroll to position [1158, 0]
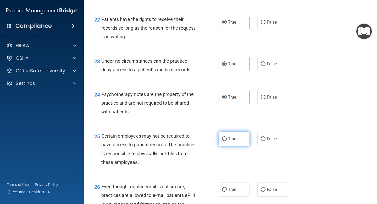
click at [233, 146] on label "True" at bounding box center [234, 139] width 31 height 14
click at [227, 141] on input "True" at bounding box center [224, 139] width 5 height 4
radio input "true"
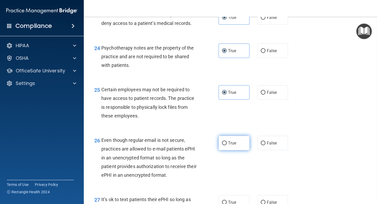
click at [231, 150] on label "True" at bounding box center [234, 143] width 31 height 14
click at [227, 145] on input "True" at bounding box center [224, 143] width 5 height 4
radio input "true"
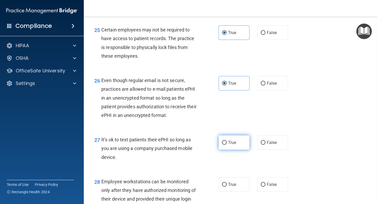
click at [230, 150] on label "True" at bounding box center [234, 142] width 31 height 14
click at [227, 145] on input "True" at bounding box center [224, 143] width 5 height 4
radio input "true"
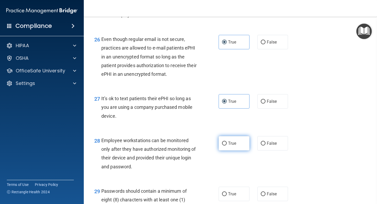
click at [229, 146] on span "True" at bounding box center [232, 143] width 8 height 5
click at [227, 145] on input "True" at bounding box center [224, 144] width 5 height 4
radio input "true"
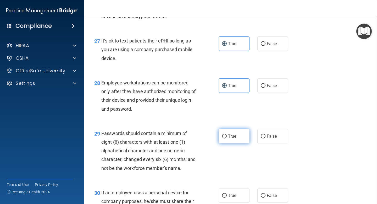
click at [231, 139] on span "True" at bounding box center [232, 136] width 8 height 5
click at [227, 138] on input "True" at bounding box center [224, 136] width 5 height 4
radio input "true"
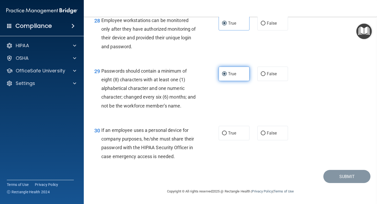
scroll to position [1432, 0]
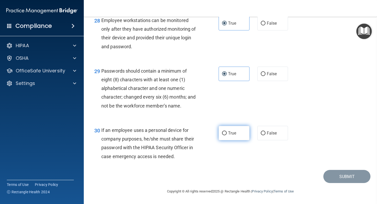
click at [234, 136] on span "True" at bounding box center [232, 133] width 8 height 5
click at [227, 135] on input "True" at bounding box center [224, 133] width 5 height 4
radio input "true"
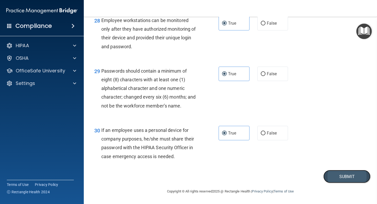
click at [343, 180] on button "Submit" at bounding box center [347, 176] width 47 height 13
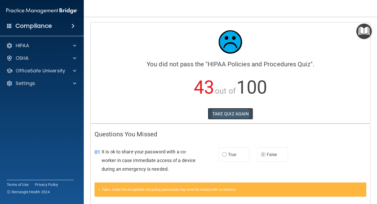
click at [248, 114] on button "TAKE QUIZ AGAIN" at bounding box center [230, 114] width 45 height 12
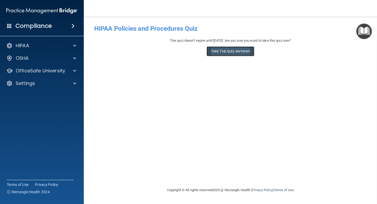
click at [244, 53] on button "Take the quiz anyway!" at bounding box center [231, 51] width 48 height 10
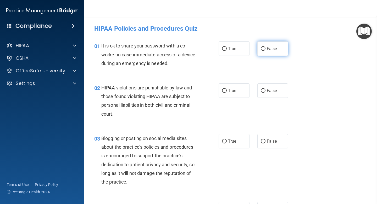
click at [272, 50] on span "False" at bounding box center [272, 48] width 10 height 5
click at [266, 50] on input "False" at bounding box center [263, 49] width 5 height 4
radio input "true"
click at [230, 89] on span "True" at bounding box center [232, 90] width 8 height 5
click at [227, 89] on input "True" at bounding box center [224, 91] width 5 height 4
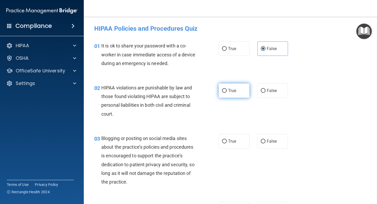
radio input "true"
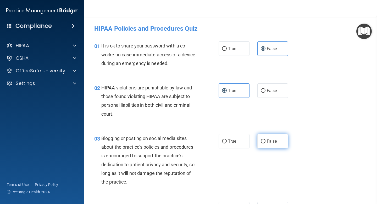
click at [266, 139] on label "False" at bounding box center [273, 141] width 31 height 14
click at [266, 139] on input "False" at bounding box center [263, 141] width 5 height 4
radio input "true"
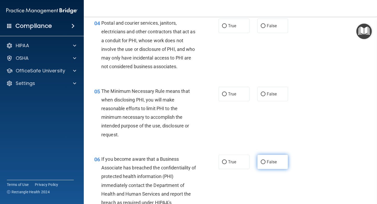
click at [264, 160] on input "False" at bounding box center [263, 162] width 5 height 4
radio input "true"
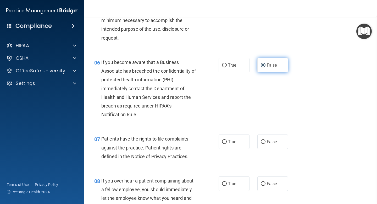
scroll to position [289, 0]
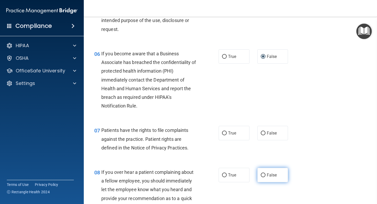
click at [268, 173] on span "False" at bounding box center [272, 174] width 10 height 5
click at [266, 173] on input "False" at bounding box center [263, 175] width 5 height 4
radio input "true"
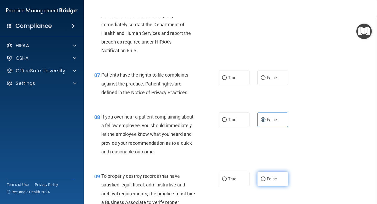
click at [266, 179] on label "False" at bounding box center [273, 179] width 31 height 14
click at [266, 179] on input "False" at bounding box center [263, 179] width 5 height 4
radio input "true"
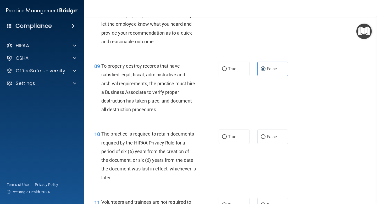
scroll to position [479, 0]
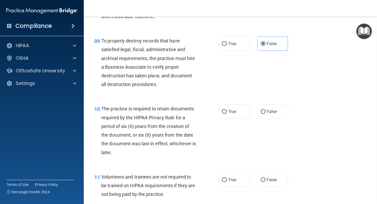
click at [266, 178] on label "False" at bounding box center [273, 179] width 31 height 14
click at [266, 178] on input "False" at bounding box center [263, 180] width 5 height 4
radio input "true"
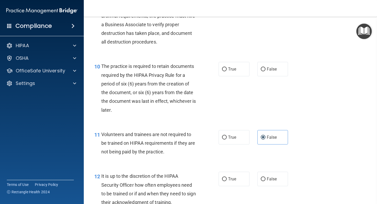
scroll to position [523, 0]
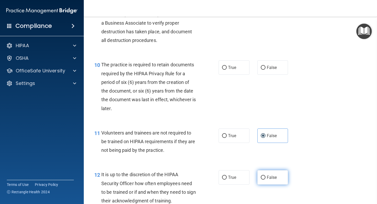
click at [266, 180] on label "False" at bounding box center [273, 177] width 31 height 14
click at [266, 180] on input "False" at bounding box center [263, 178] width 5 height 4
radio input "true"
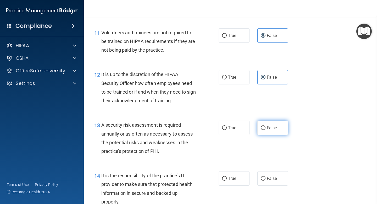
scroll to position [642, 0]
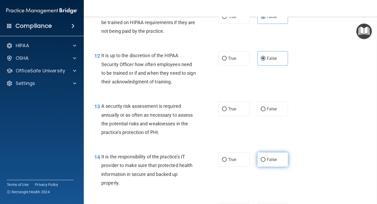
click at [274, 164] on label "False" at bounding box center [273, 159] width 31 height 14
click at [266, 162] on input "False" at bounding box center [263, 160] width 5 height 4
radio input "true"
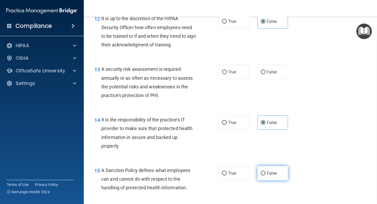
click at [268, 176] on label "False" at bounding box center [273, 173] width 31 height 14
click at [266, 175] on input "False" at bounding box center [263, 173] width 5 height 4
radio input "true"
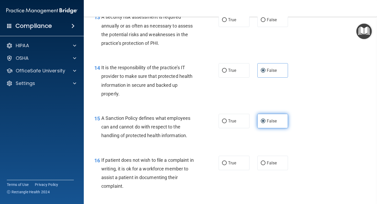
scroll to position [733, 0]
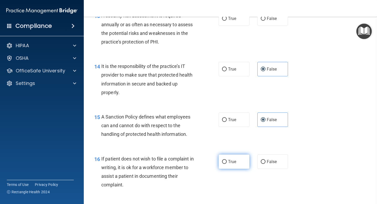
click at [235, 164] on span "True" at bounding box center [232, 161] width 8 height 5
click at [227, 164] on input "True" at bounding box center [224, 162] width 5 height 4
radio input "true"
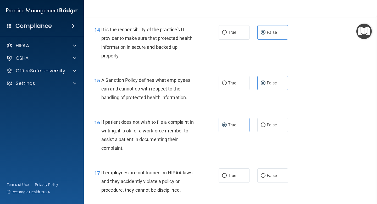
scroll to position [772, 0]
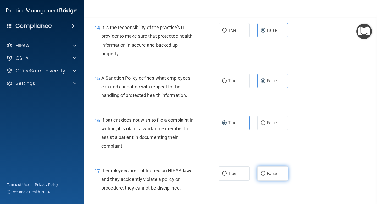
click at [269, 173] on span "False" at bounding box center [272, 173] width 10 height 5
click at [266, 173] on input "False" at bounding box center [263, 174] width 5 height 4
radio input "true"
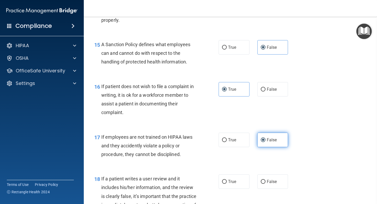
scroll to position [810, 0]
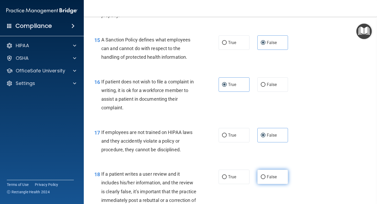
click at [268, 175] on span "False" at bounding box center [272, 176] width 10 height 5
click at [266, 175] on input "False" at bounding box center [263, 177] width 5 height 4
radio input "true"
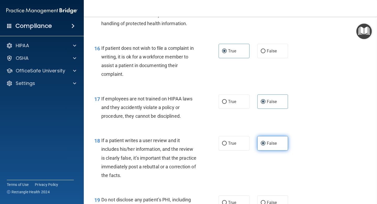
scroll to position [846, 0]
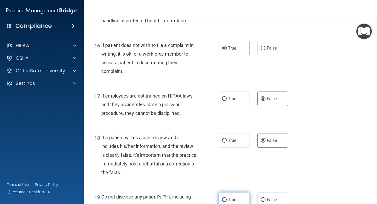
click at [230, 200] on span "True" at bounding box center [232, 199] width 8 height 5
click at [227, 200] on input "True" at bounding box center [224, 200] width 5 height 4
radio input "true"
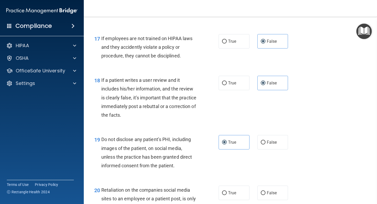
scroll to position [904, 0]
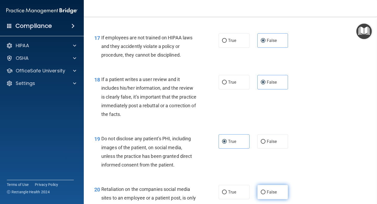
click at [266, 188] on label "False" at bounding box center [273, 192] width 31 height 14
click at [266, 190] on input "False" at bounding box center [263, 192] width 5 height 4
radio input "true"
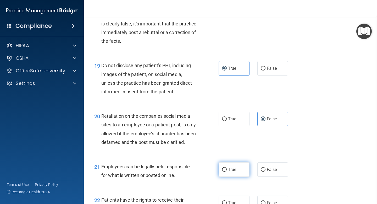
click at [238, 177] on label "True" at bounding box center [234, 169] width 31 height 14
click at [227, 172] on input "True" at bounding box center [224, 170] width 5 height 4
radio input "true"
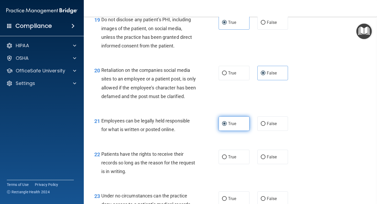
scroll to position [1024, 0]
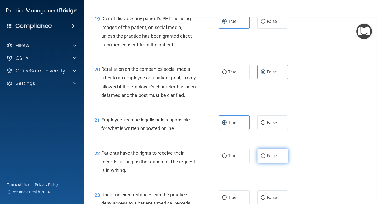
click at [272, 158] on span "False" at bounding box center [272, 155] width 10 height 5
click at [266, 158] on input "False" at bounding box center [263, 156] width 5 height 4
radio input "true"
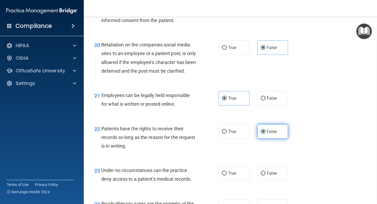
scroll to position [1063, 0]
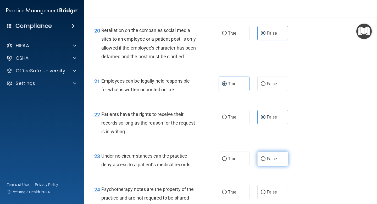
click at [268, 166] on label "False" at bounding box center [273, 159] width 31 height 14
click at [266, 161] on input "False" at bounding box center [263, 159] width 5 height 4
radio input "true"
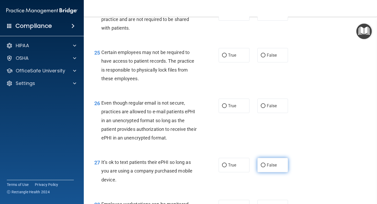
click at [269, 168] on span "False" at bounding box center [272, 165] width 10 height 5
click at [266, 167] on input "False" at bounding box center [263, 165] width 5 height 4
radio input "true"
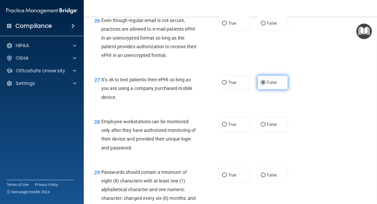
scroll to position [1330, 0]
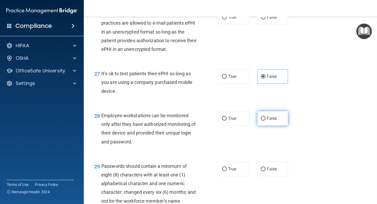
click at [276, 121] on span "False" at bounding box center [272, 118] width 10 height 5
click at [266, 121] on input "False" at bounding box center [263, 119] width 5 height 4
radio input "true"
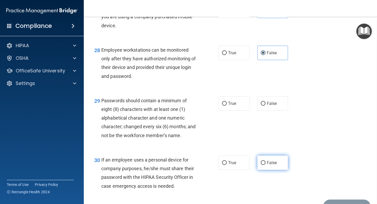
scroll to position [1397, 0]
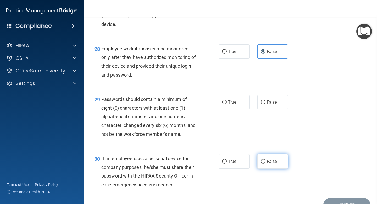
click at [273, 169] on label "False" at bounding box center [273, 161] width 31 height 14
click at [266, 164] on input "False" at bounding box center [263, 162] width 5 height 4
radio input "true"
click at [239, 109] on label "True" at bounding box center [234, 102] width 31 height 14
click at [227, 104] on input "True" at bounding box center [224, 102] width 5 height 4
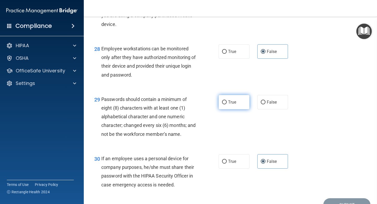
radio input "true"
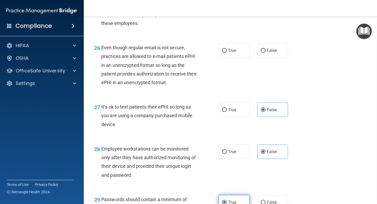
scroll to position [1292, 0]
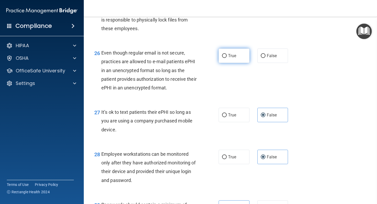
click at [234, 58] on span "True" at bounding box center [232, 55] width 8 height 5
click at [227, 58] on input "True" at bounding box center [224, 56] width 5 height 4
radio input "true"
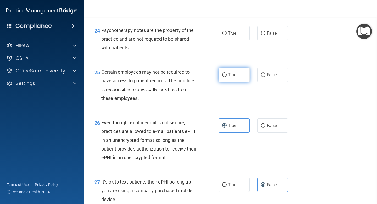
click at [229, 77] on span "True" at bounding box center [232, 74] width 8 height 5
click at [227, 77] on input "True" at bounding box center [224, 75] width 5 height 4
radio input "true"
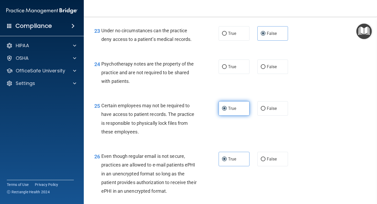
scroll to position [1182, 0]
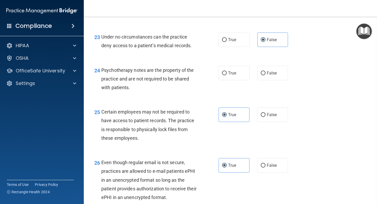
click at [230, 74] on div "24 Psychotherapy notes are the property of the practice and are not required to…" at bounding box center [230, 80] width 281 height 42
click at [228, 75] on span "True" at bounding box center [232, 73] width 8 height 5
click at [227, 75] on input "True" at bounding box center [224, 73] width 5 height 4
radio input "true"
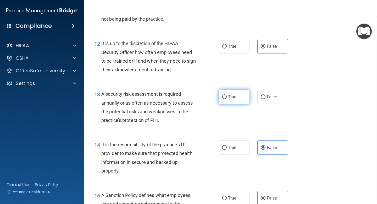
click at [228, 98] on span "True" at bounding box center [232, 96] width 8 height 5
click at [227, 98] on input "True" at bounding box center [224, 97] width 5 height 4
radio input "true"
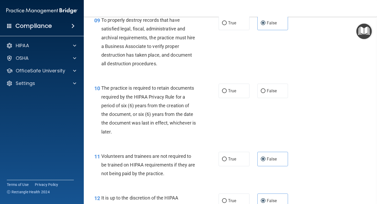
scroll to position [495, 0]
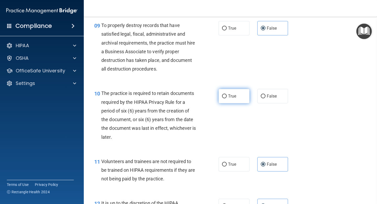
click at [228, 92] on label "True" at bounding box center [234, 96] width 31 height 14
click at [227, 94] on input "True" at bounding box center [224, 96] width 5 height 4
radio input "true"
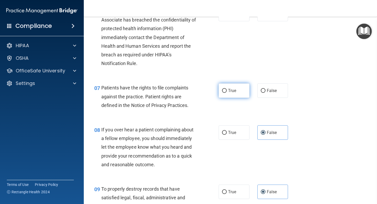
click at [229, 89] on span "True" at bounding box center [232, 90] width 8 height 5
click at [227, 89] on input "True" at bounding box center [224, 91] width 5 height 4
radio input "true"
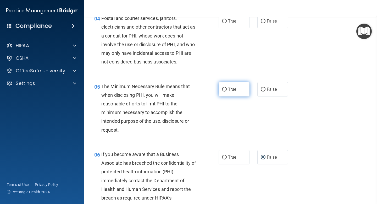
click at [233, 93] on label "True" at bounding box center [234, 89] width 31 height 14
click at [227, 91] on input "True" at bounding box center [224, 90] width 5 height 4
radio input "true"
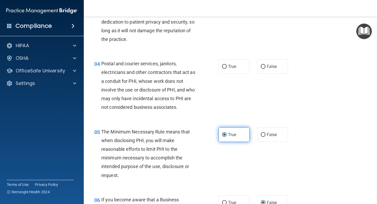
scroll to position [132, 0]
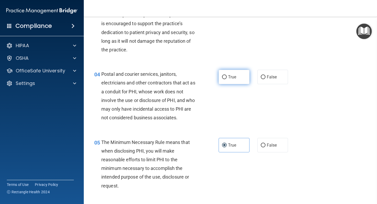
click at [233, 78] on span "True" at bounding box center [232, 76] width 8 height 5
click at [227, 78] on input "True" at bounding box center [224, 77] width 5 height 4
radio input "true"
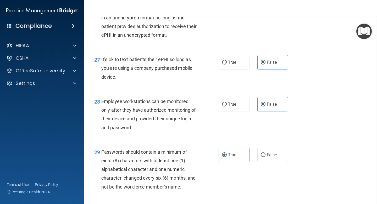
scroll to position [1434, 0]
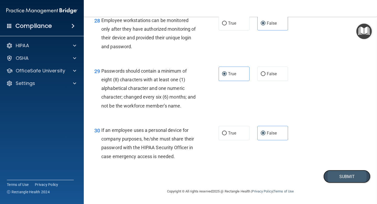
click at [344, 181] on button "Submit" at bounding box center [347, 176] width 47 height 13
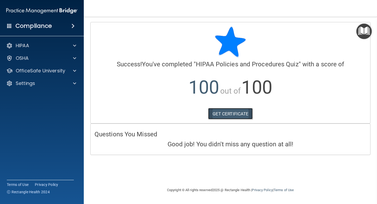
click at [232, 117] on link "GET CERTIFICATE" at bounding box center [230, 114] width 45 height 12
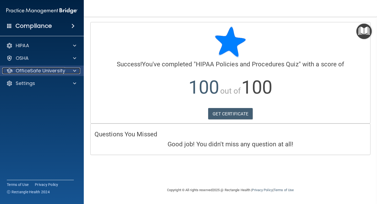
click at [40, 70] on p "OfficeSafe University" at bounding box center [41, 71] width 50 height 6
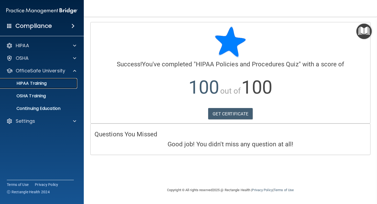
click at [40, 84] on p "HIPAA Training" at bounding box center [24, 83] width 43 height 5
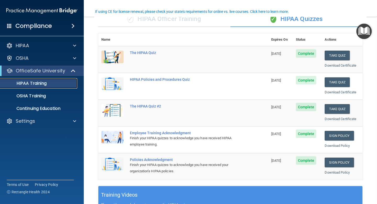
scroll to position [47, 0]
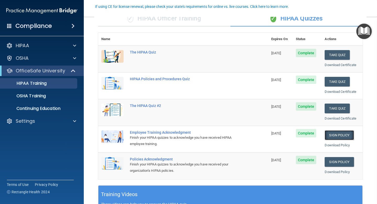
click at [339, 131] on link "Sign Policy" at bounding box center [339, 135] width 29 height 10
click at [336, 163] on link "Sign Policy" at bounding box center [339, 162] width 29 height 10
click at [372, 70] on main "Back Choose one path to get your HIPAA Certification ✓ HIPAA Officer Training ✓…" at bounding box center [231, 110] width 294 height 187
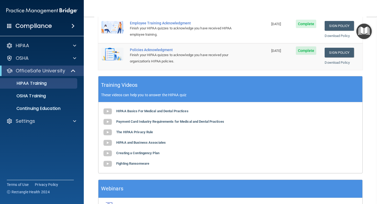
scroll to position [191, 0]
